Goal: Task Accomplishment & Management: Use online tool/utility

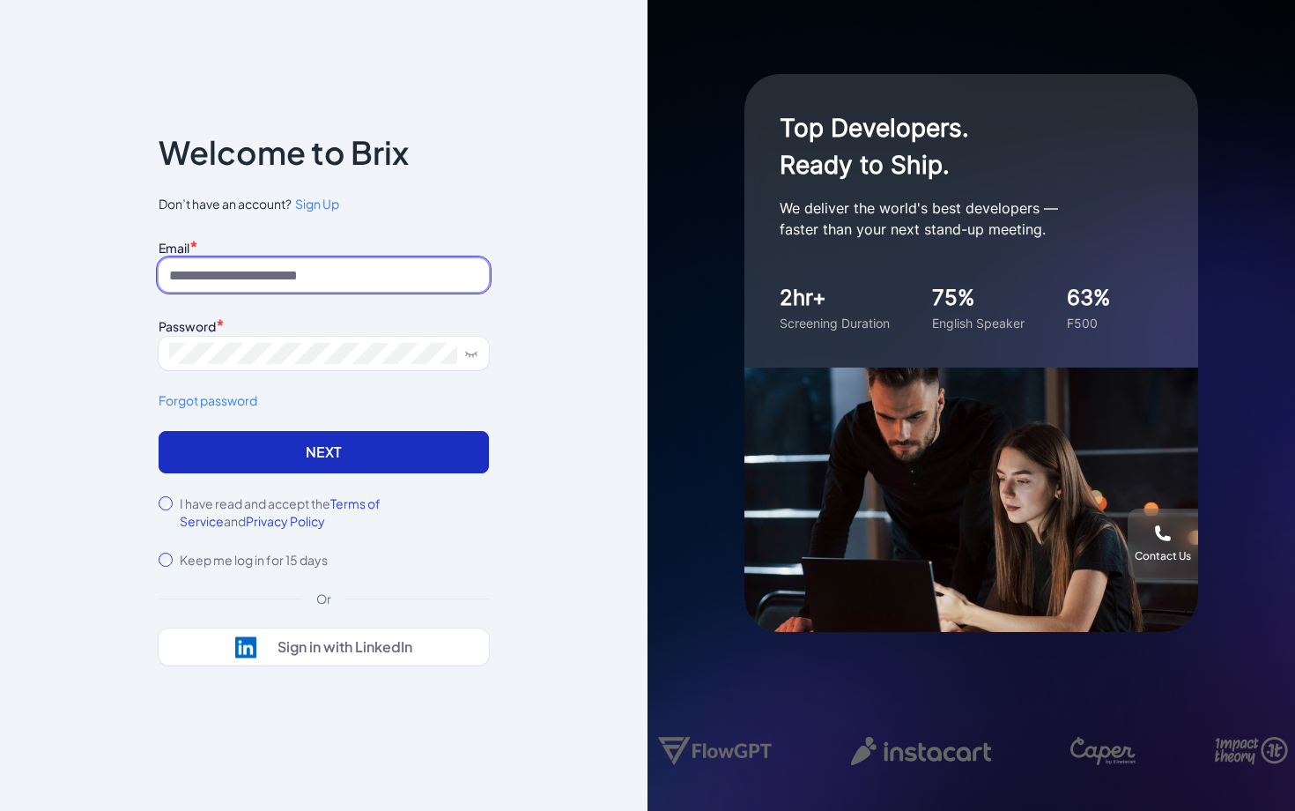
type input "**********"
click at [296, 469] on button "Next" at bounding box center [324, 452] width 330 height 42
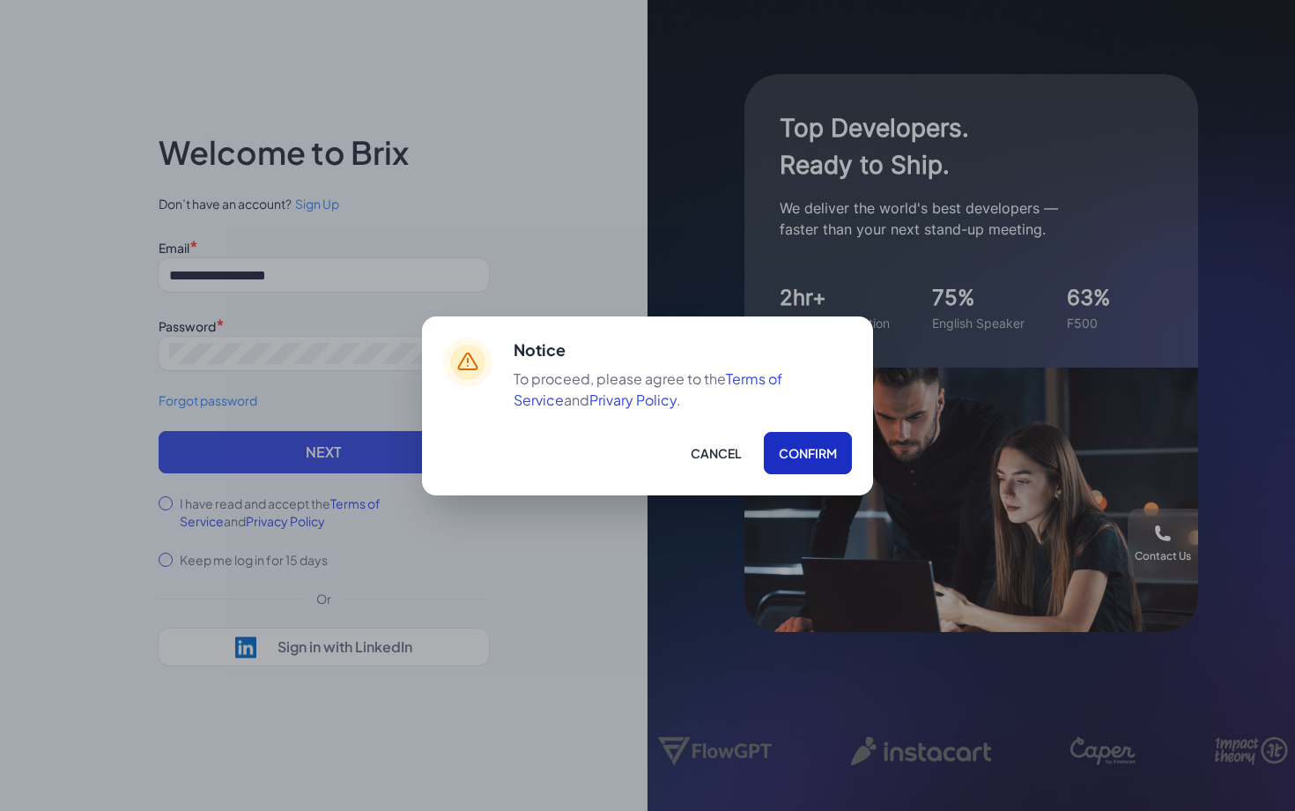
click at [802, 459] on button "Confirm" at bounding box center [808, 453] width 88 height 42
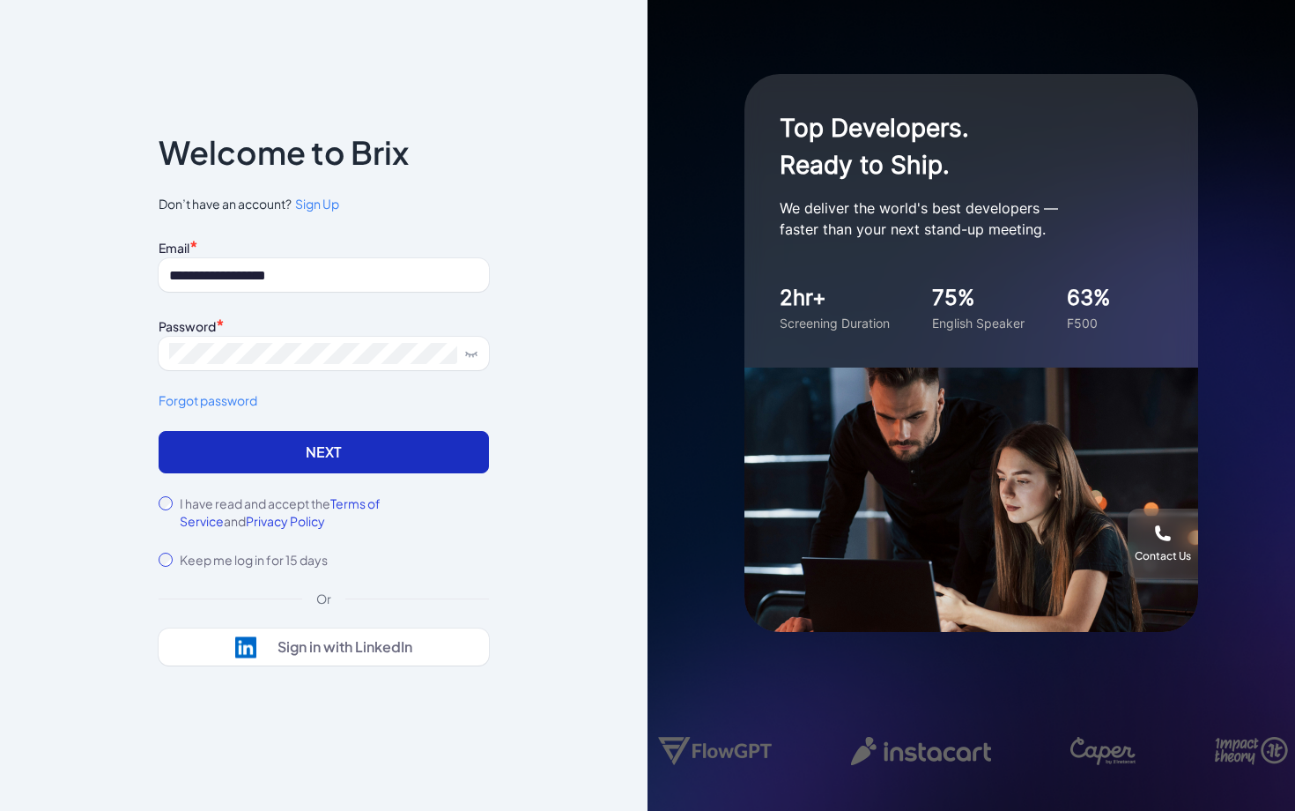
click at [423, 438] on button "Next" at bounding box center [324, 452] width 330 height 42
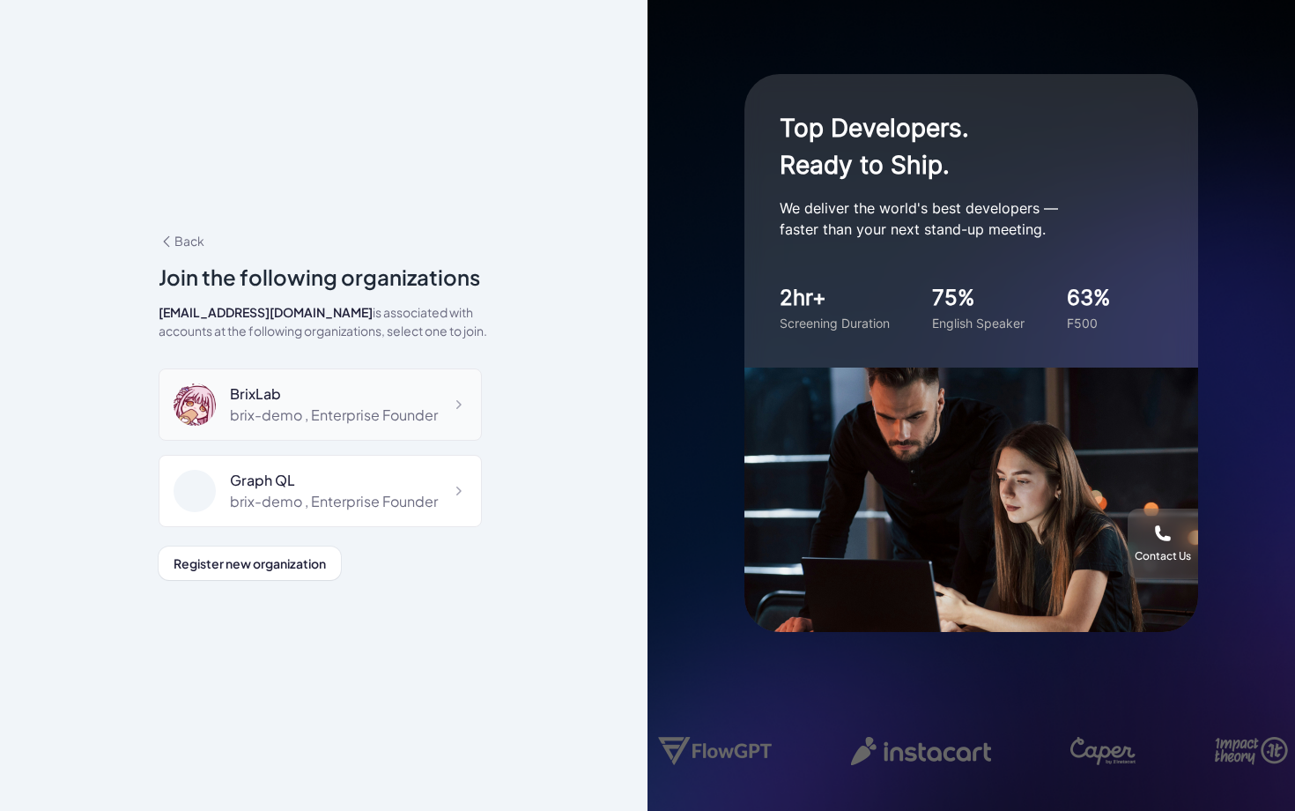
click at [279, 413] on div "brix-demo , Enterprise Founder" at bounding box center [334, 415] width 208 height 21
click at [279, 414] on div "brix-demo , Enterprise Founder" at bounding box center [334, 415] width 208 height 21
click at [279, 397] on div "BrixLab" at bounding box center [334, 393] width 208 height 21
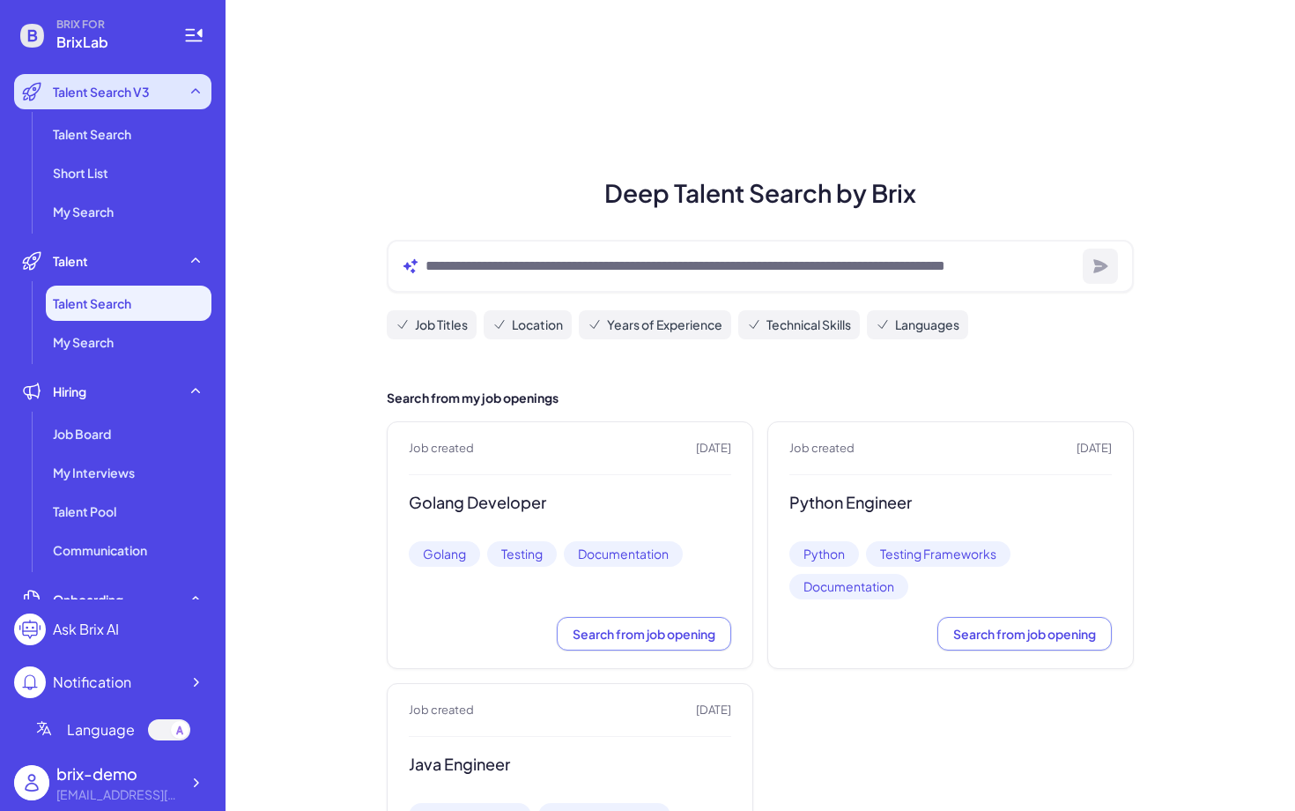
click at [136, 104] on div "Talent Search V3" at bounding box center [112, 91] width 197 height 35
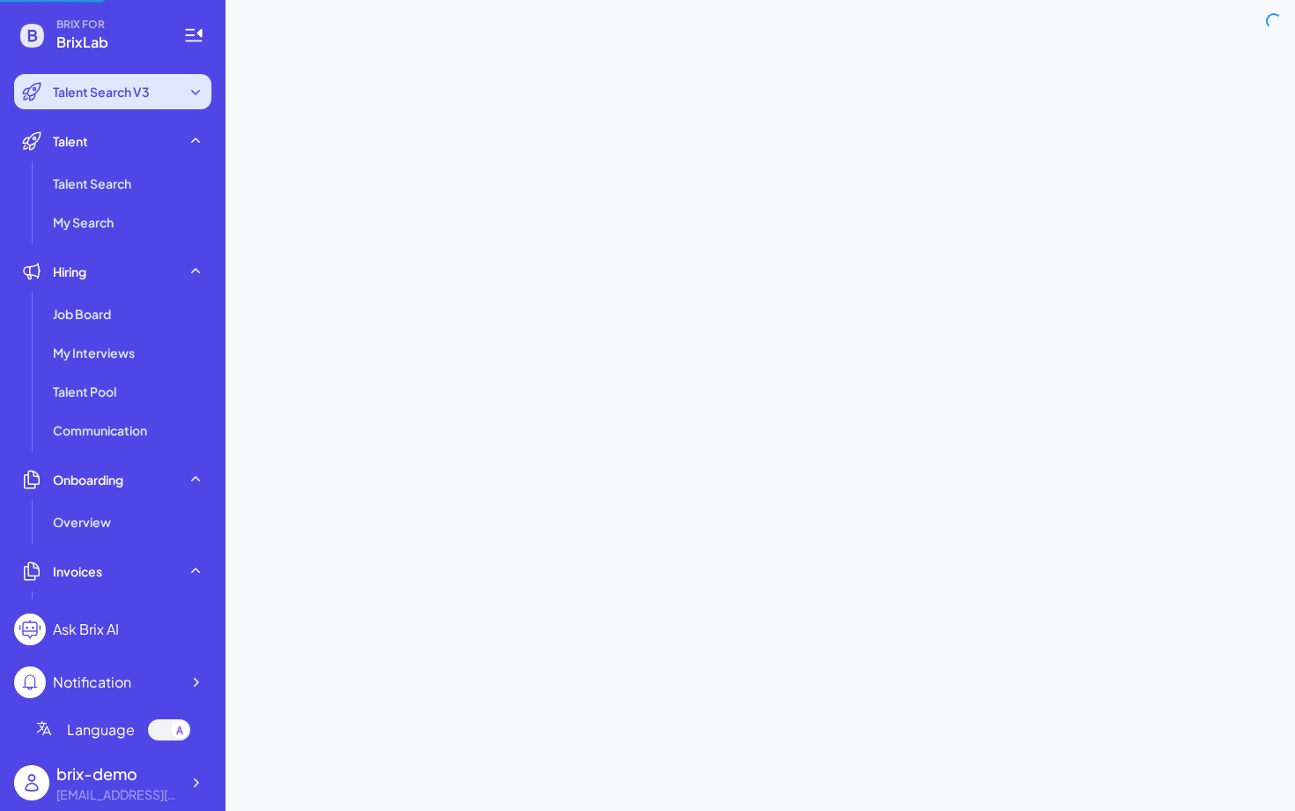
click at [139, 98] on span "Talent Search V3" at bounding box center [101, 92] width 97 height 18
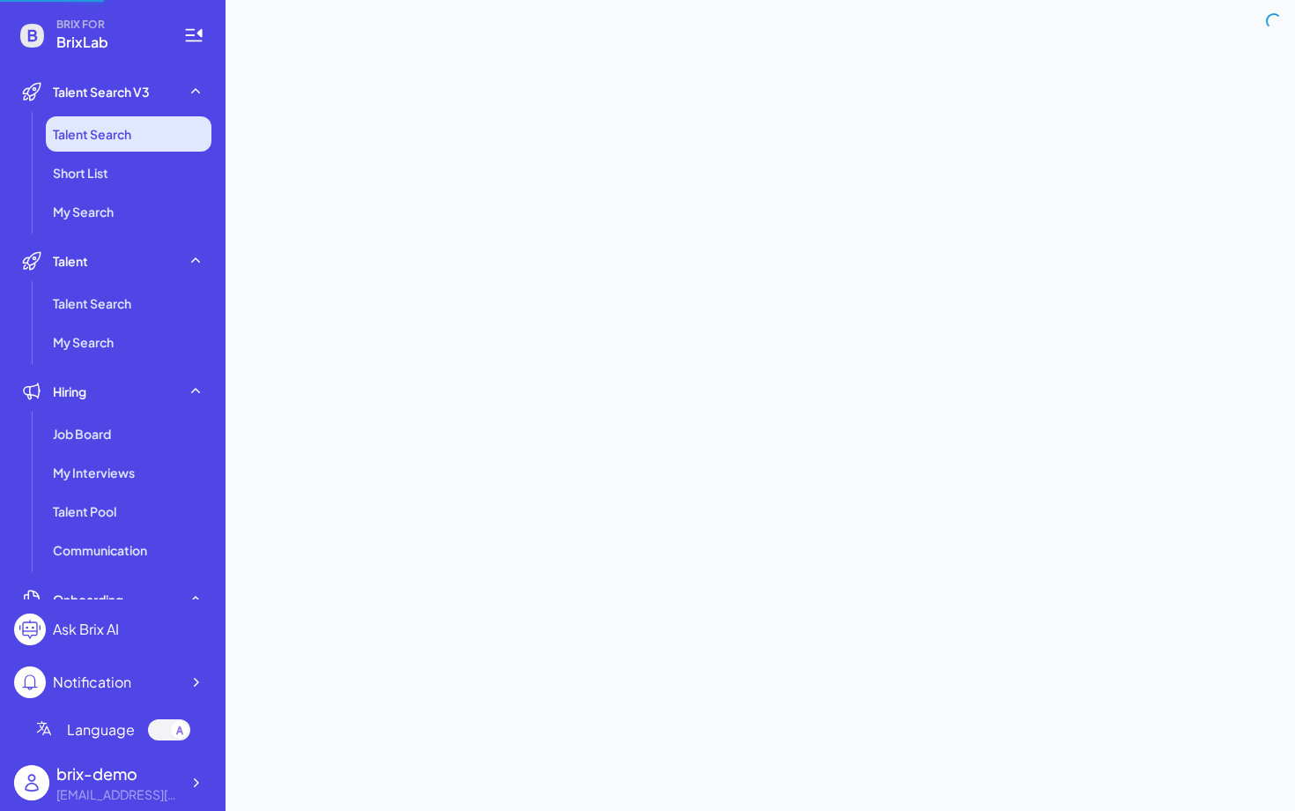
click at [139, 140] on li "Talent Search" at bounding box center [129, 133] width 166 height 35
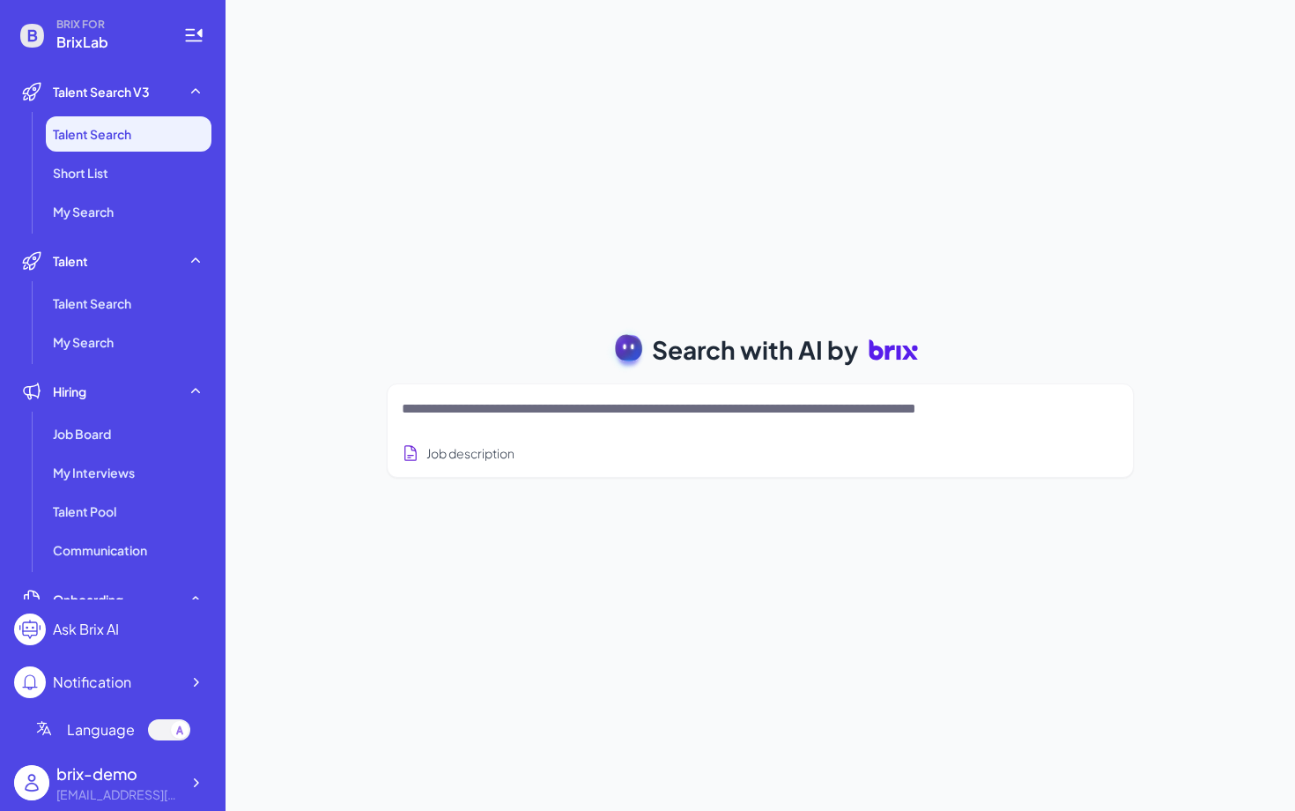
click at [581, 384] on div "Job description" at bounding box center [760, 430] width 747 height 94
click at [583, 405] on textarea at bounding box center [739, 408] width 675 height 21
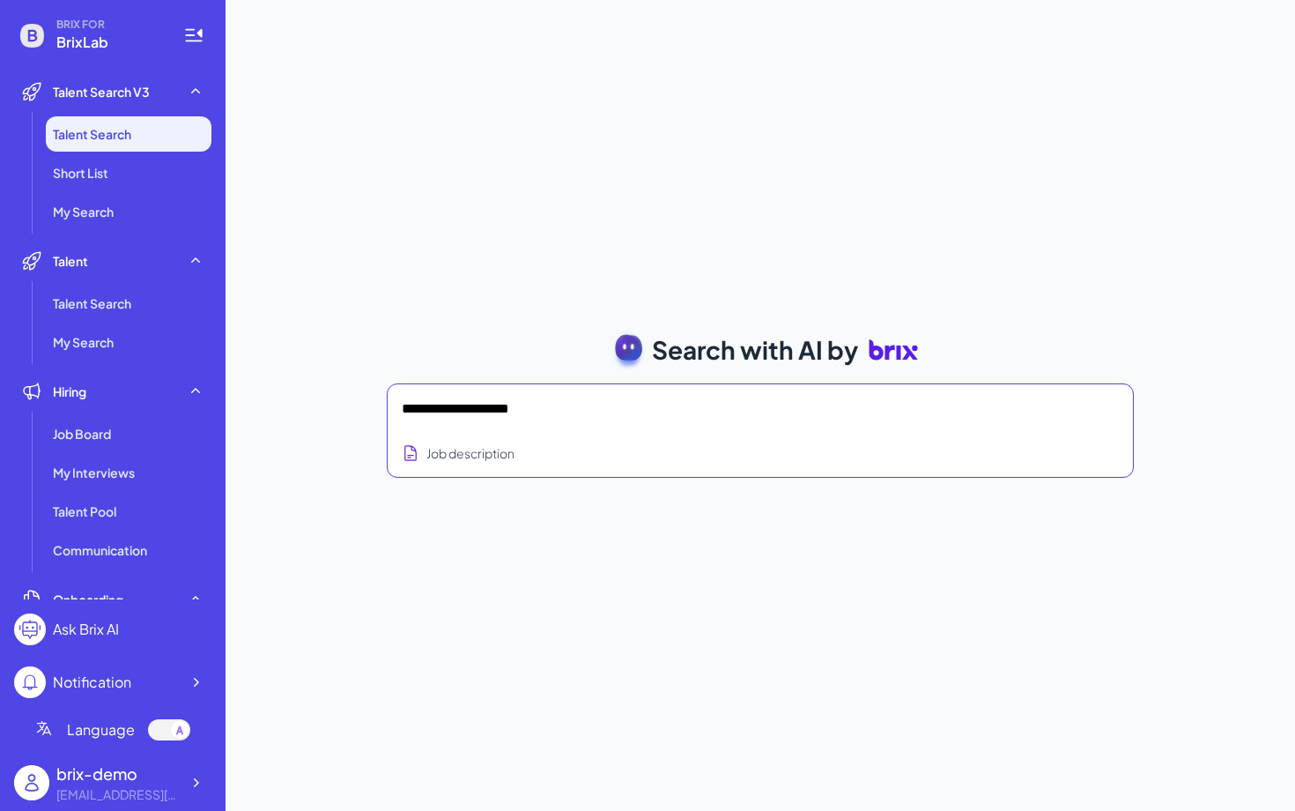
type textarea "**********"
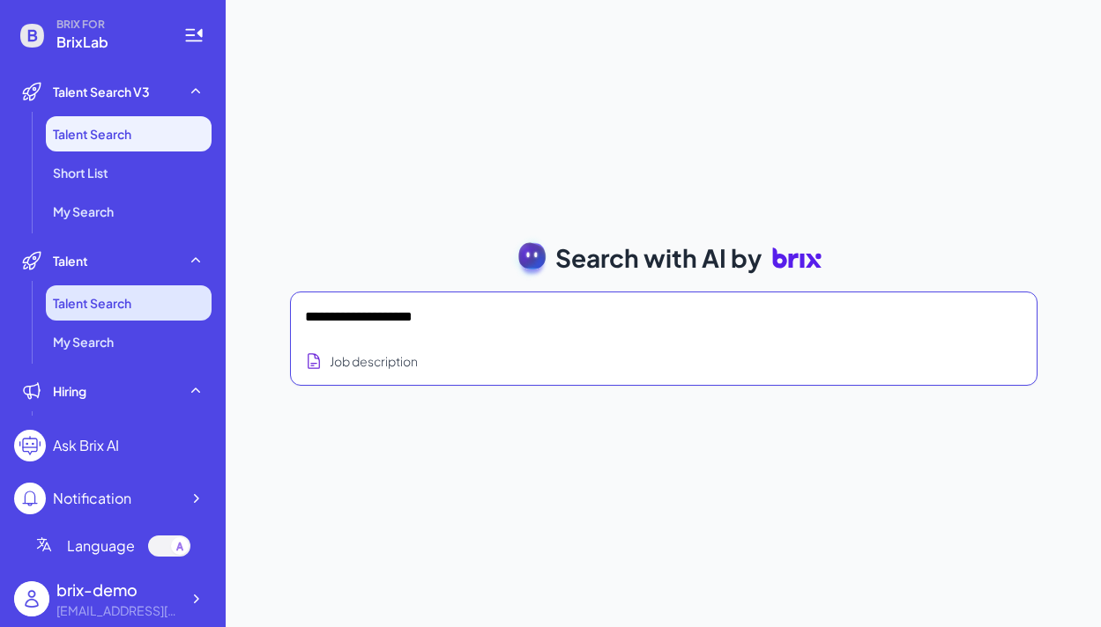
click at [178, 304] on li "Talent Search" at bounding box center [129, 303] width 166 height 35
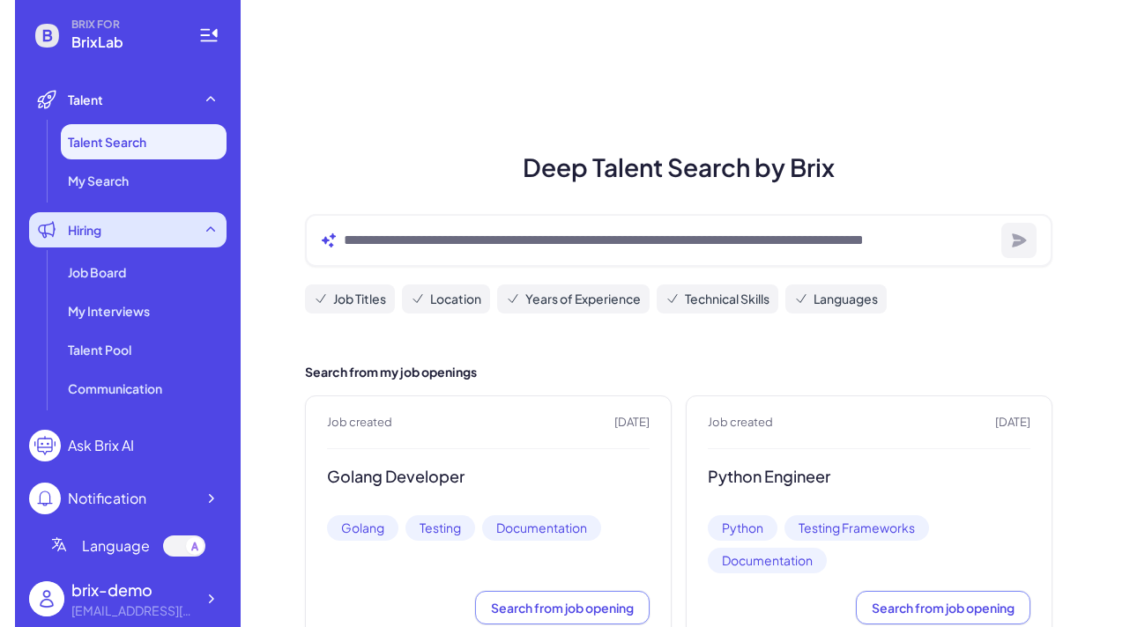
scroll to position [186, 0]
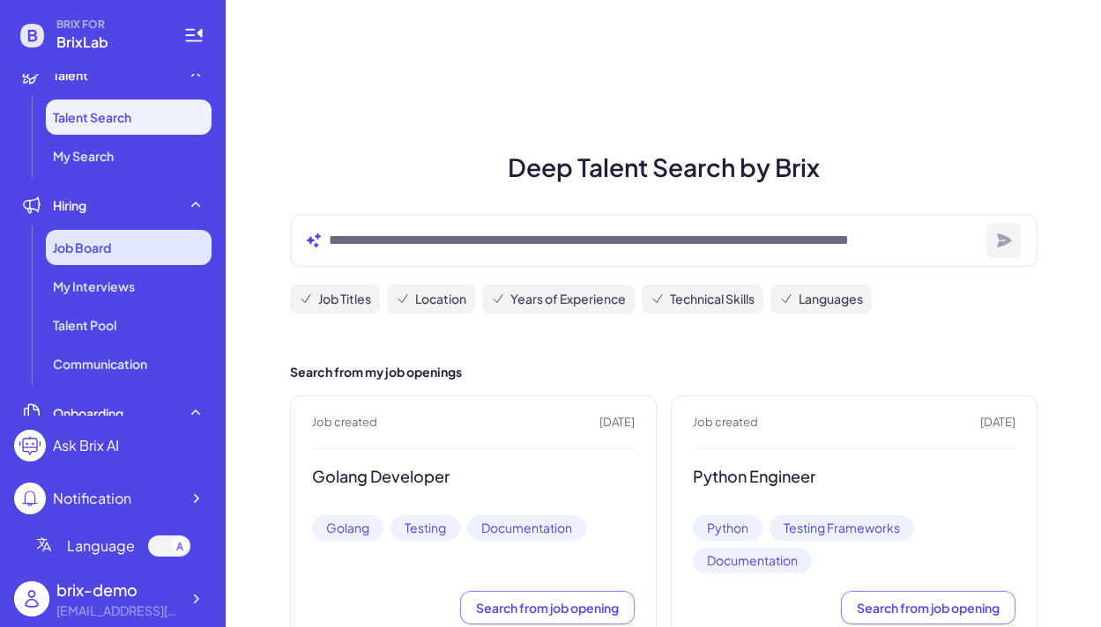
click at [164, 257] on div "Job Board" at bounding box center [129, 247] width 166 height 35
